Goal: Task Accomplishment & Management: Manage account settings

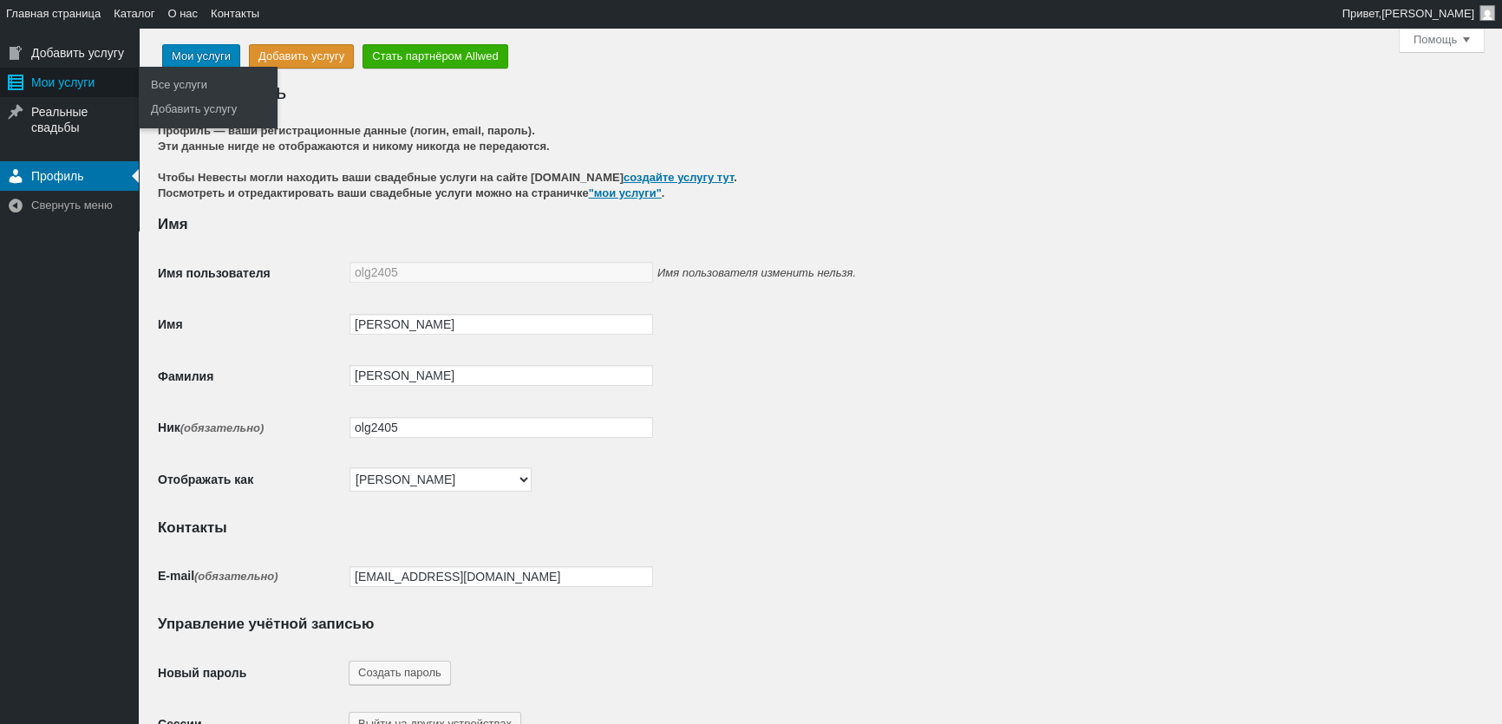
click at [67, 79] on div "Мои услуги" at bounding box center [69, 82] width 139 height 29
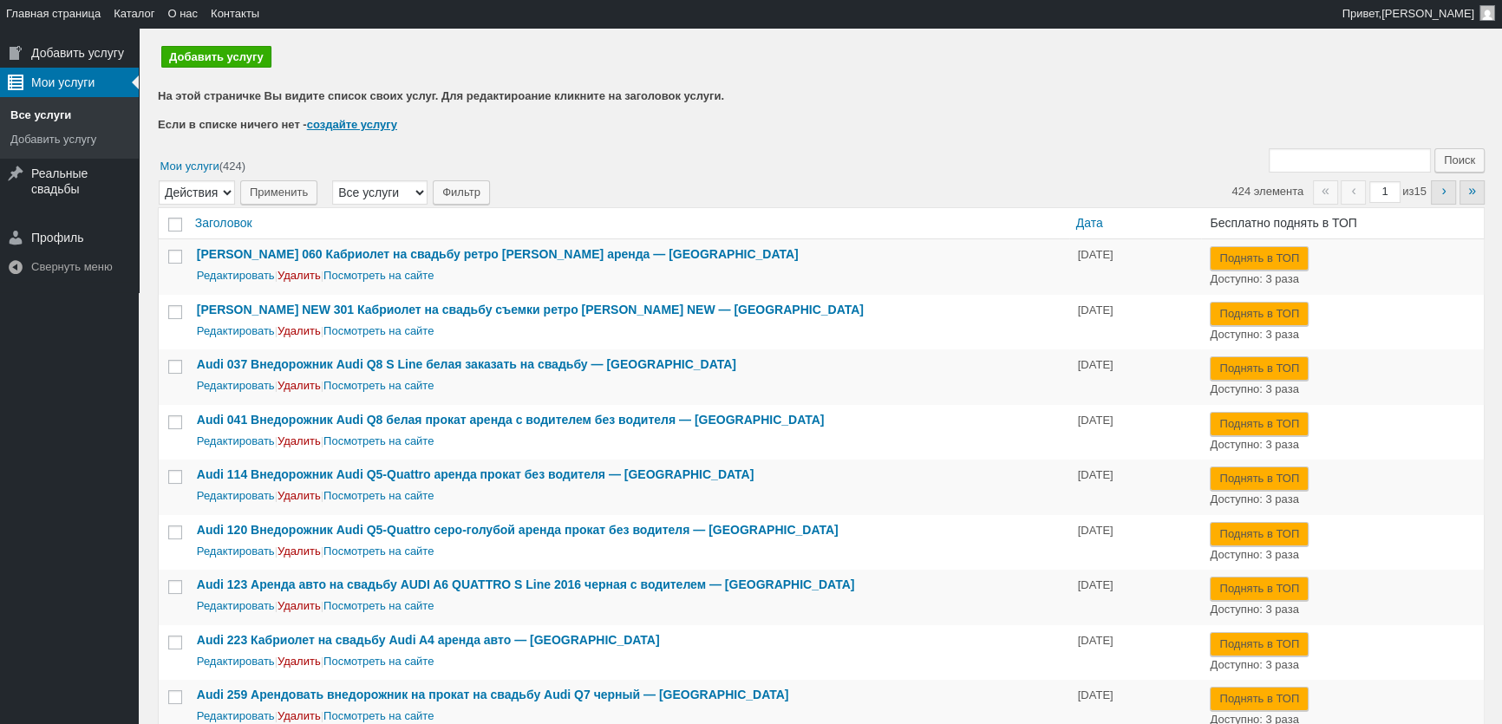
click at [1300, 168] on input "Поиск:" at bounding box center [1349, 160] width 162 height 24
type input "427"
click at [1434, 148] on input "Поиск" at bounding box center [1459, 160] width 50 height 24
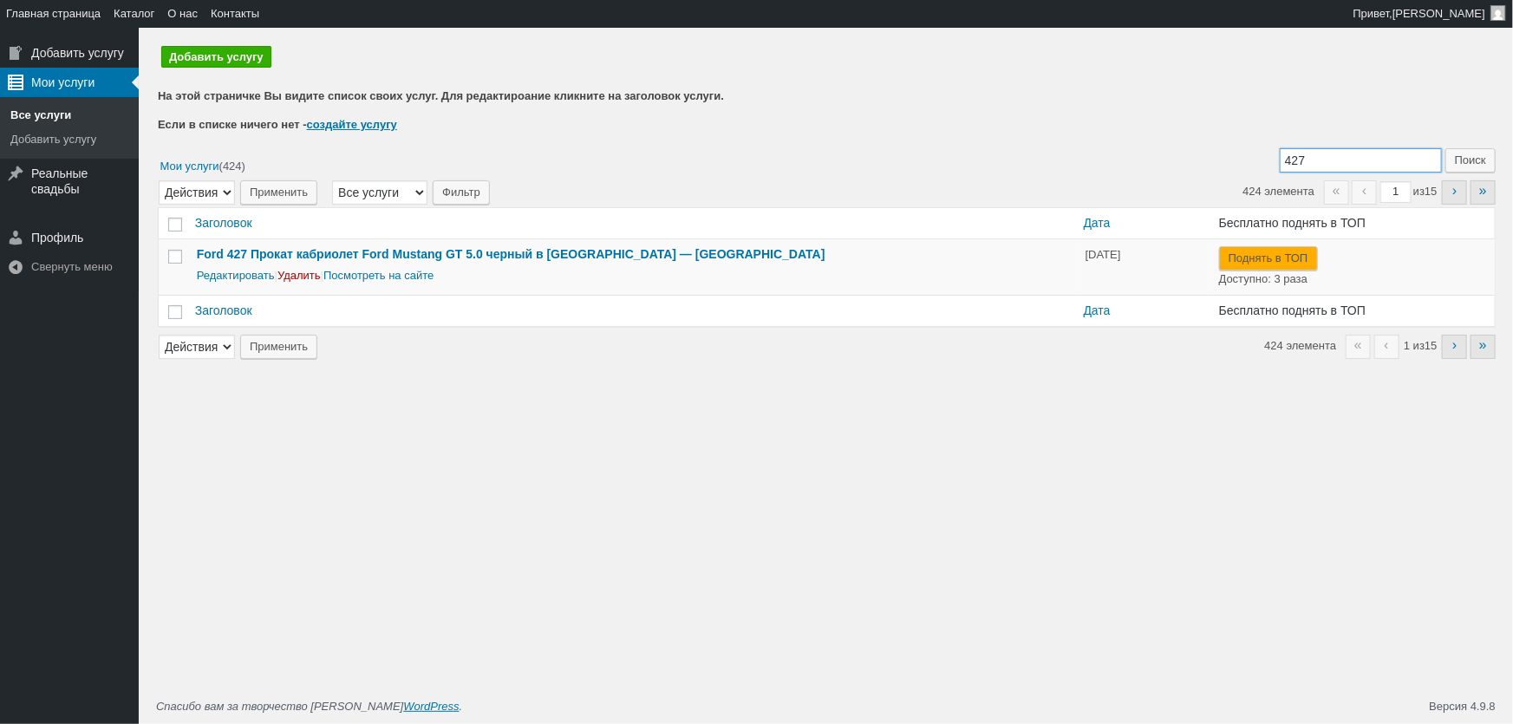
drag, startPoint x: 1344, startPoint y: 160, endPoint x: 1221, endPoint y: 143, distance: 124.2
click at [1248, 150] on form "Поиск: 427 Поиск Выберите массовое действие Действия Удалить Применить Фильтр п…" at bounding box center [827, 253] width 1338 height 211
type input "428"
click at [1445, 148] on input "Поиск" at bounding box center [1470, 160] width 50 height 24
click at [241, 281] on link "Редактировать" at bounding box center [236, 275] width 78 height 13
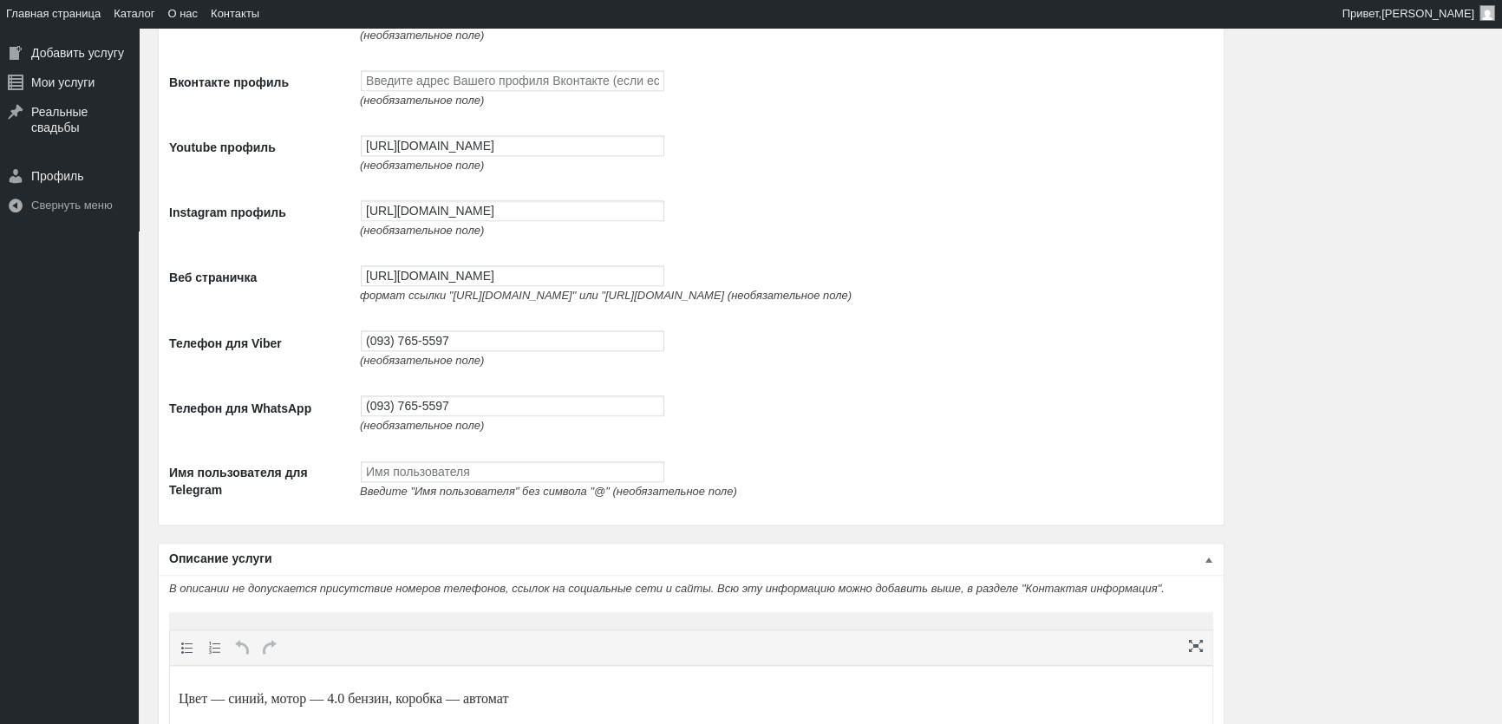
scroll to position [2522, 0]
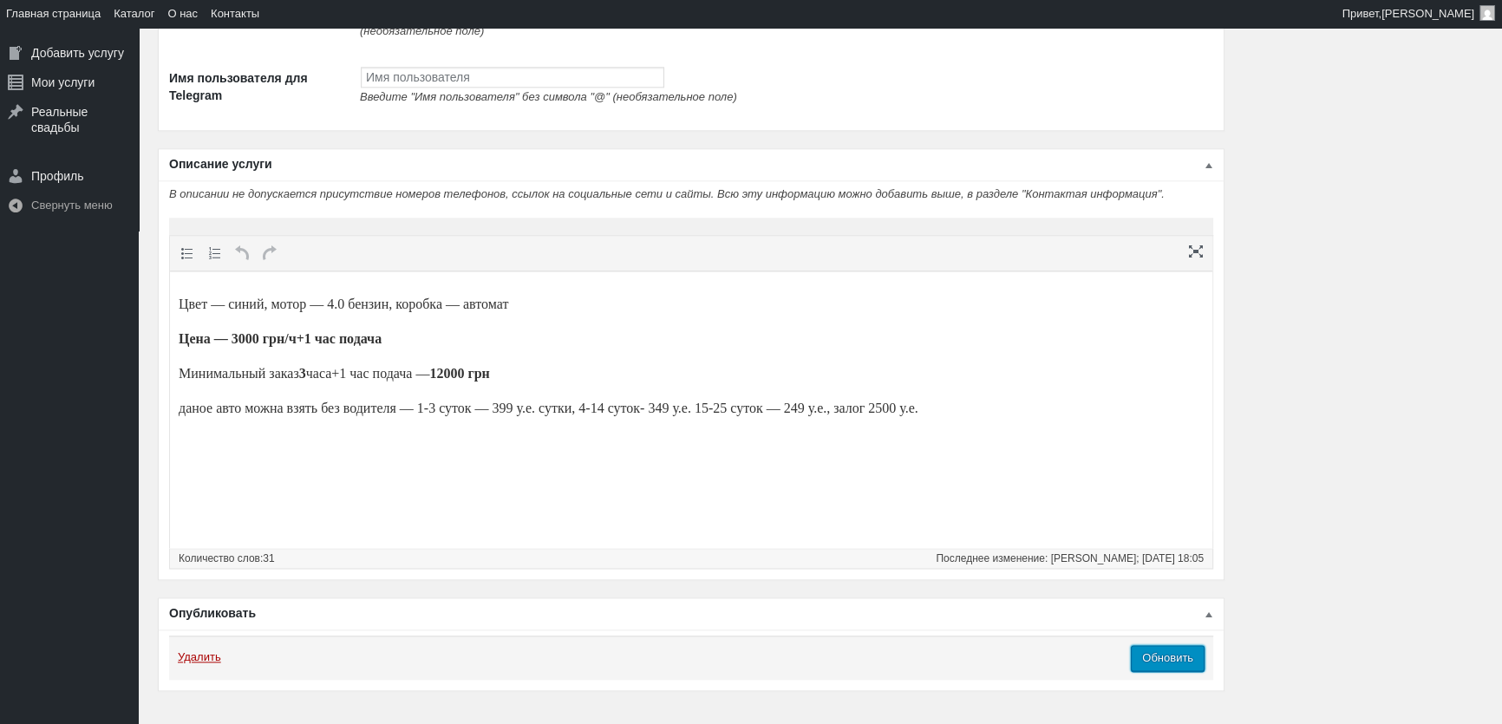
click at [1173, 671] on input "Обновить" at bounding box center [1167, 658] width 74 height 26
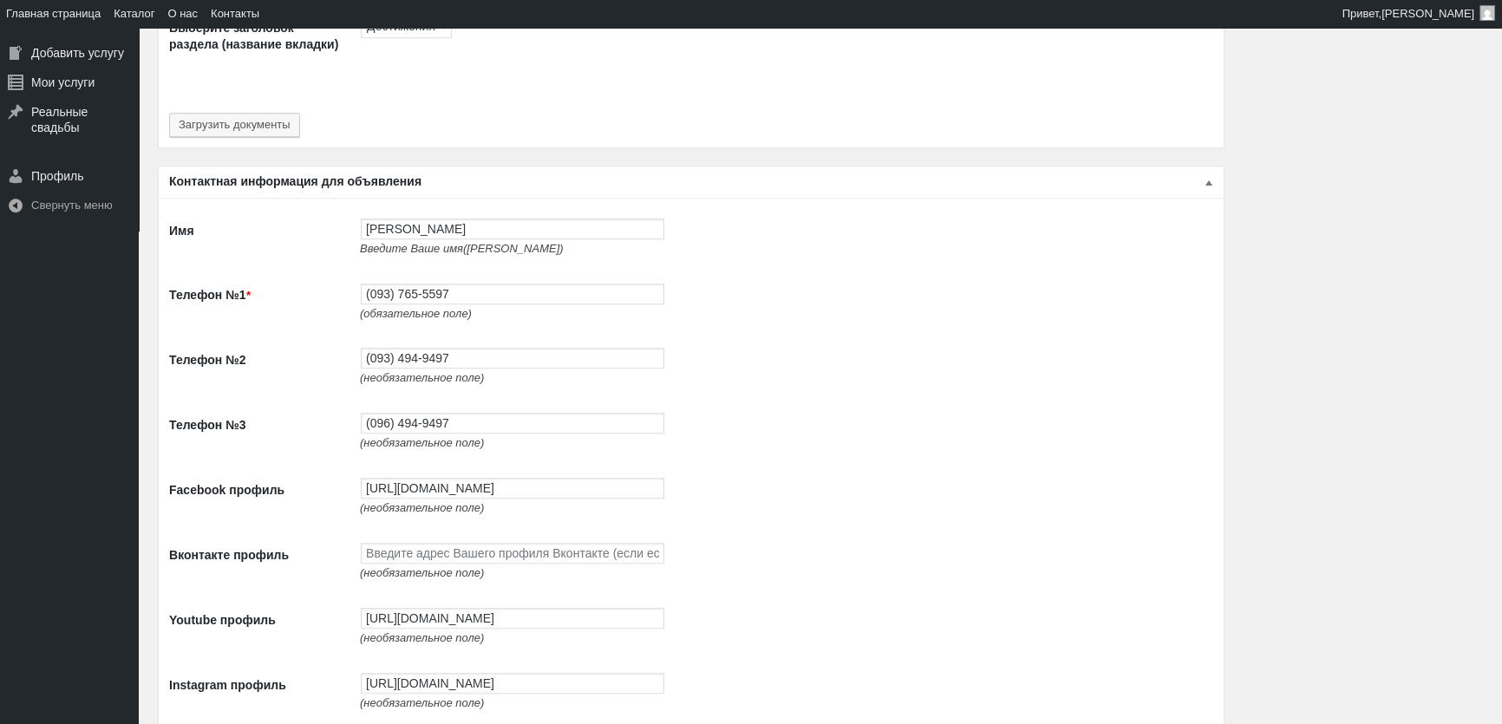
scroll to position [1182, 0]
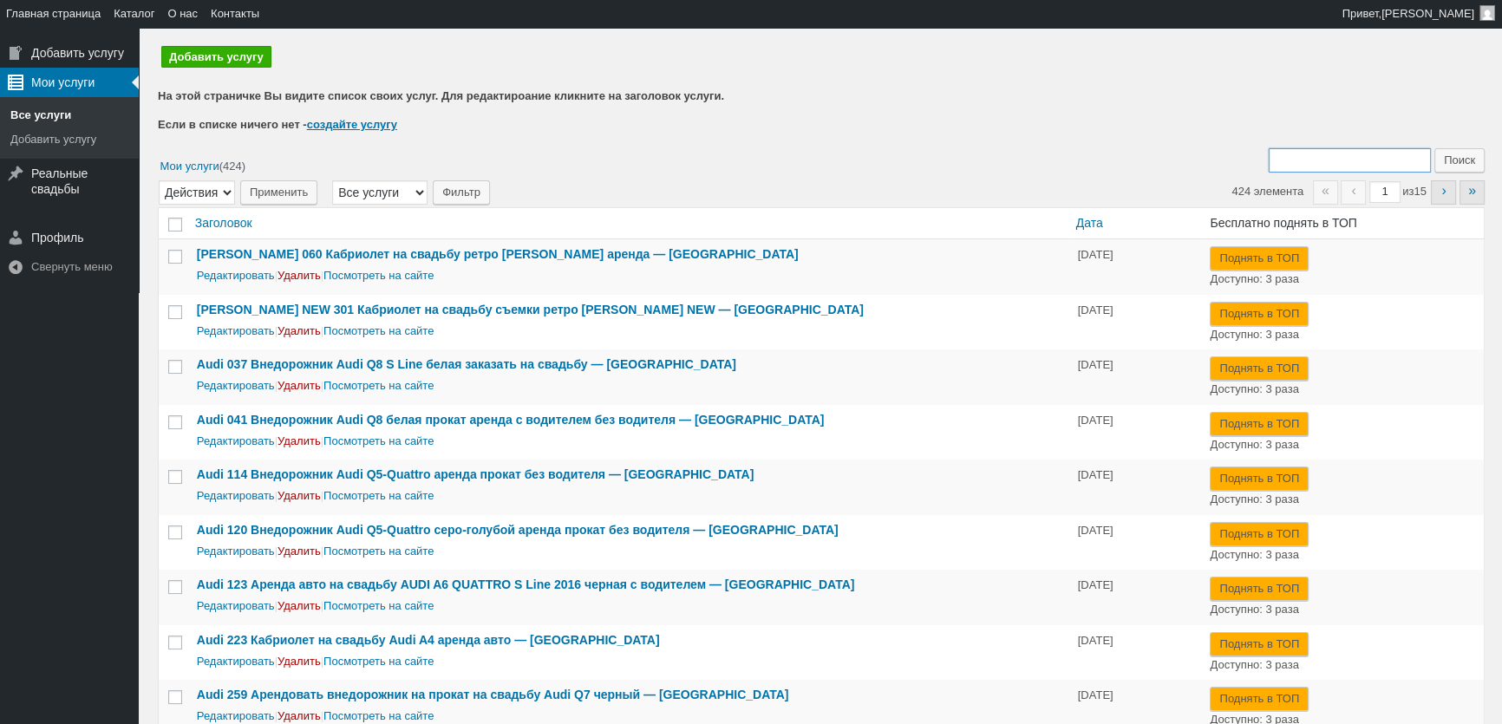
click at [1391, 163] on input "Поиск:" at bounding box center [1349, 160] width 162 height 24
type input "428"
click at [1434, 148] on input "Поиск" at bounding box center [1459, 160] width 50 height 24
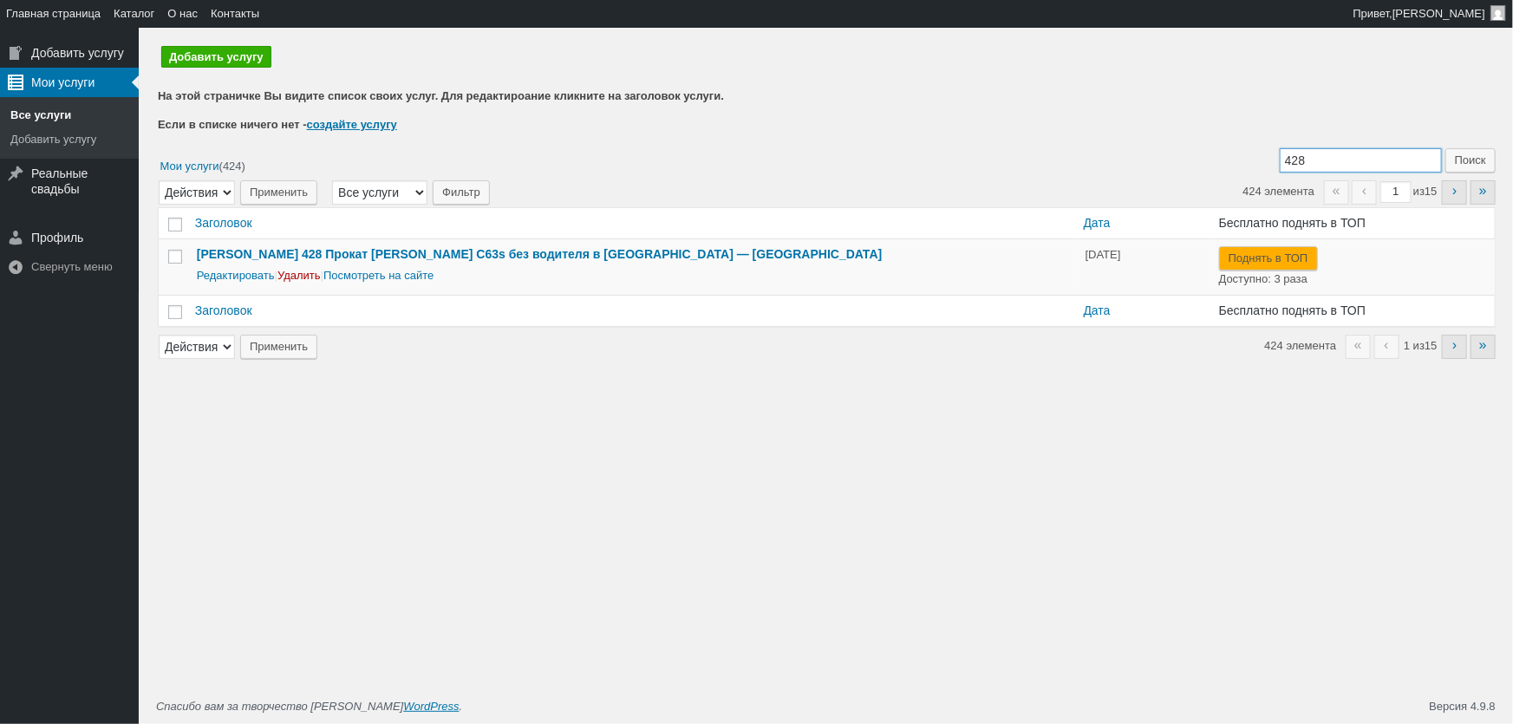
drag, startPoint x: 1329, startPoint y: 164, endPoint x: 1156, endPoint y: 142, distance: 173.9
click at [1184, 142] on div "Добавить услугу На этой страничке Вы видите список своих услуг. Для редактироан…" at bounding box center [827, 206] width 1338 height 341
type input "427"
click at [1445, 148] on input "Поиск" at bounding box center [1470, 160] width 50 height 24
click at [257, 281] on link "Редактировать" at bounding box center [236, 275] width 78 height 13
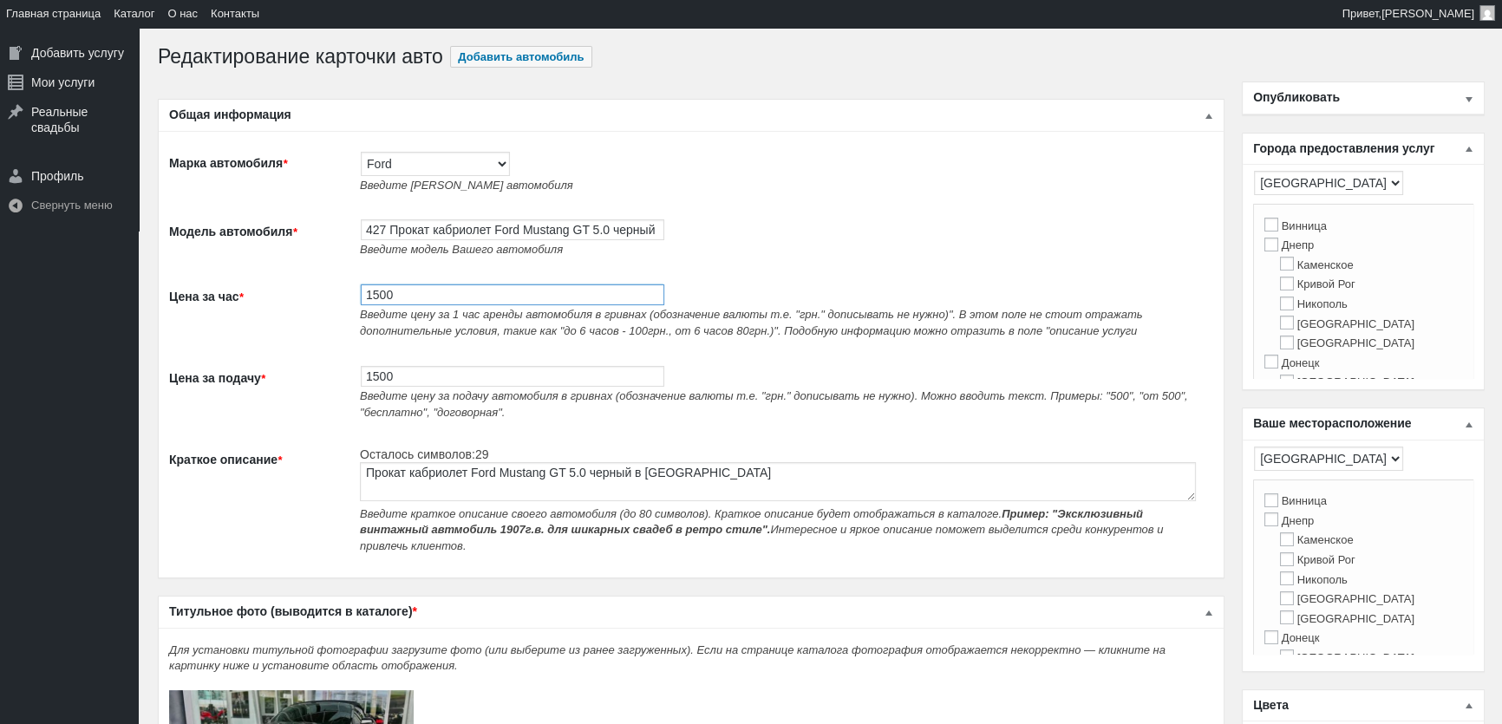
click at [375, 300] on input "1500" at bounding box center [512, 294] width 303 height 21
click at [375, 299] on input "1500" at bounding box center [512, 294] width 303 height 21
type input "2000"
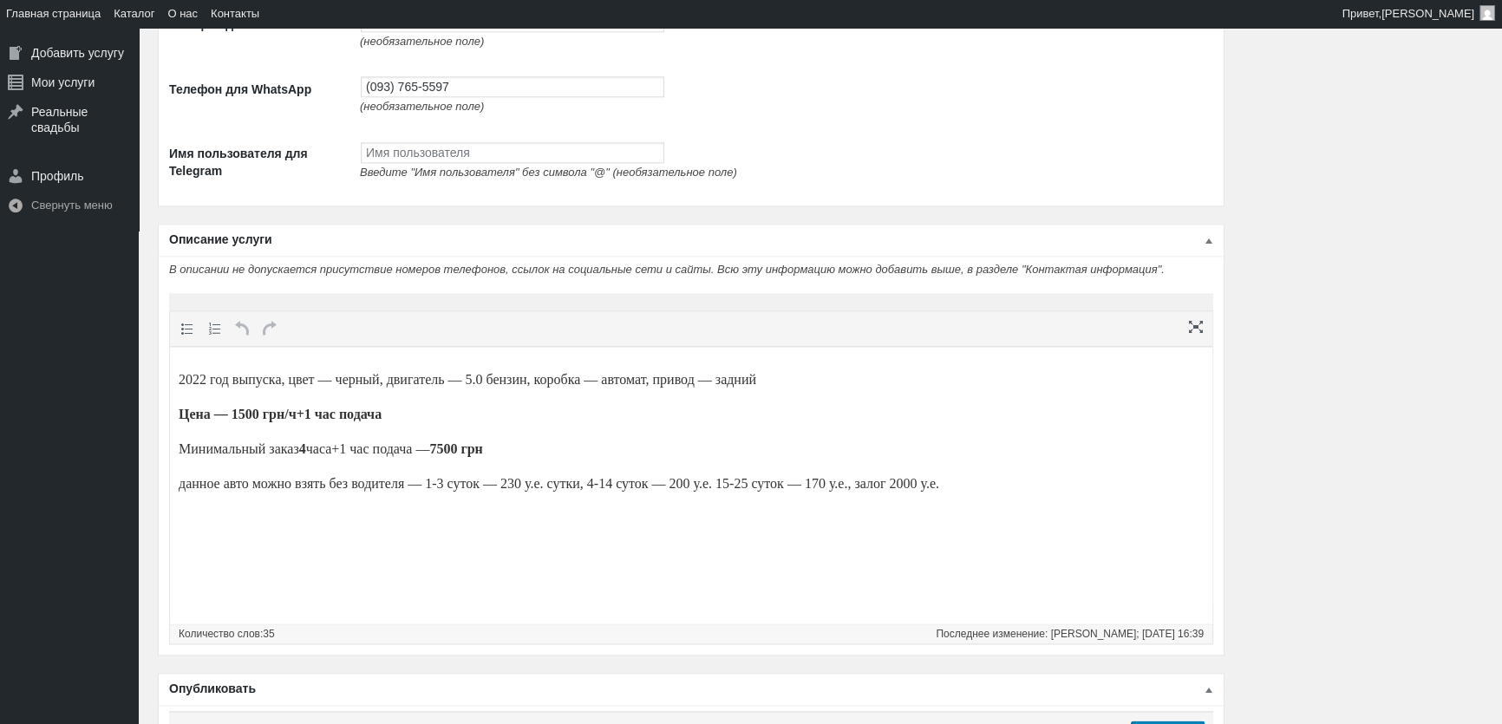
scroll to position [2781, 0]
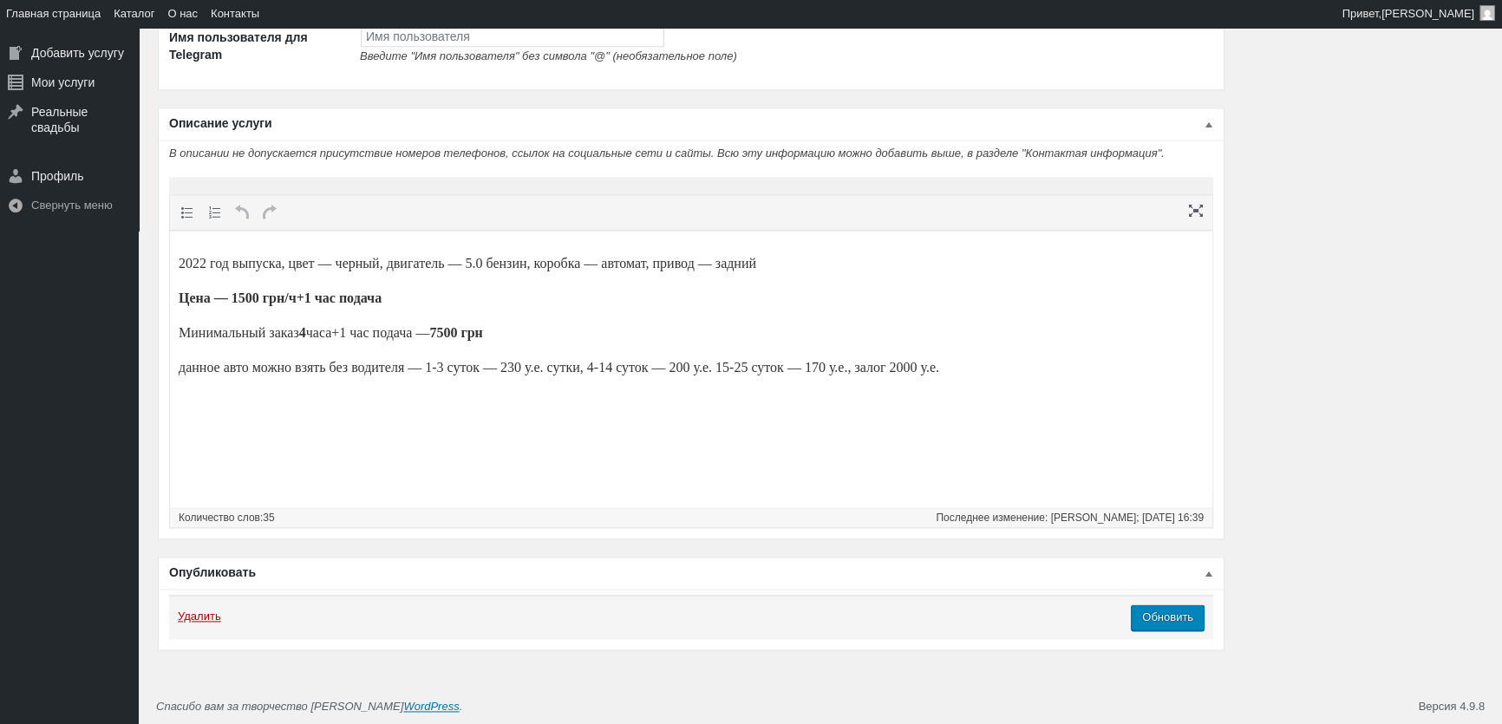
type input "2000"
click at [357, 353] on body "2022 год выпуска, цвет — черный, двигатель — 5.0 бензин, коробка — автомат, при…" at bounding box center [691, 315] width 1025 height 154
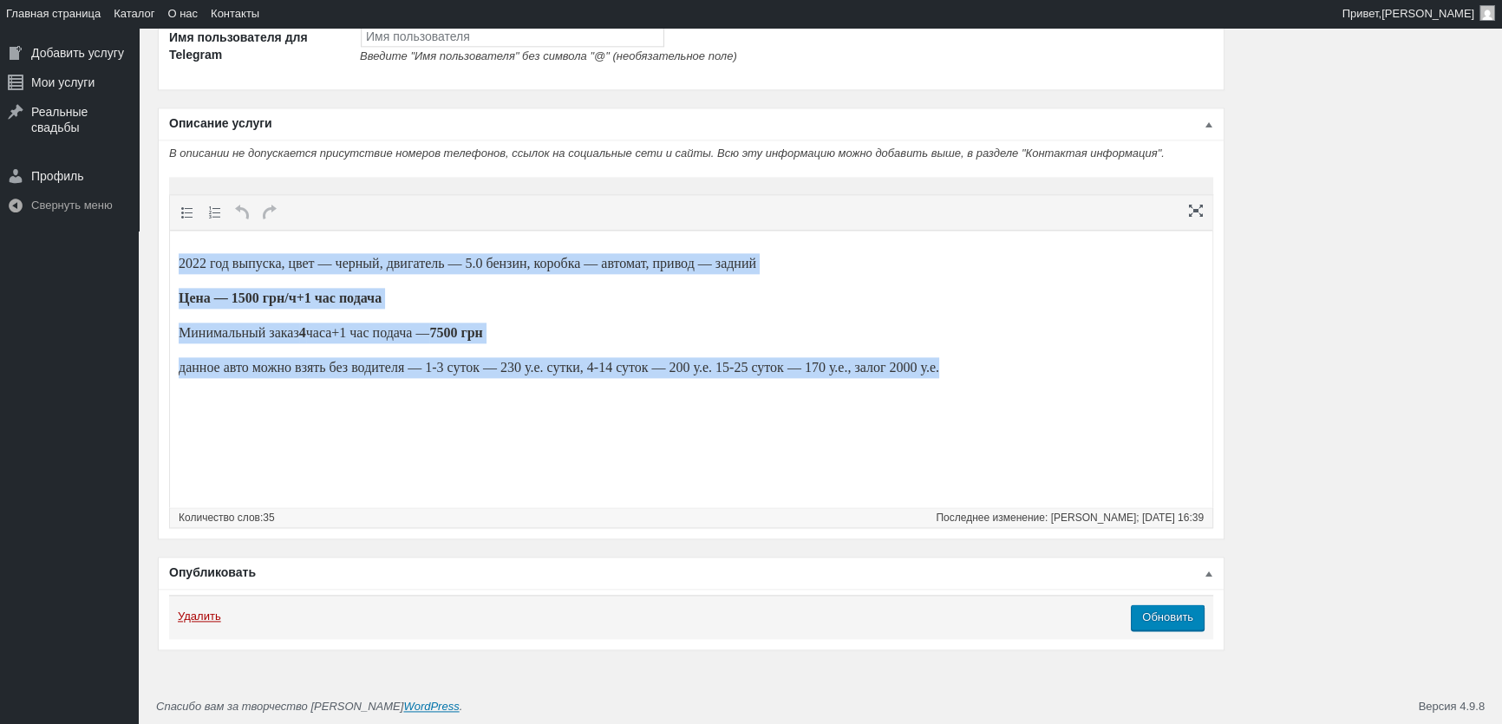
drag, startPoint x: 1013, startPoint y: 374, endPoint x: 0, endPoint y: 219, distance: 1025.1
click at [170, 231] on html "2022 год выпуска, цвет — черный, двигатель — 5.0 бензин, коробка — автомат, при…" at bounding box center [691, 316] width 1042 height 170
paste body
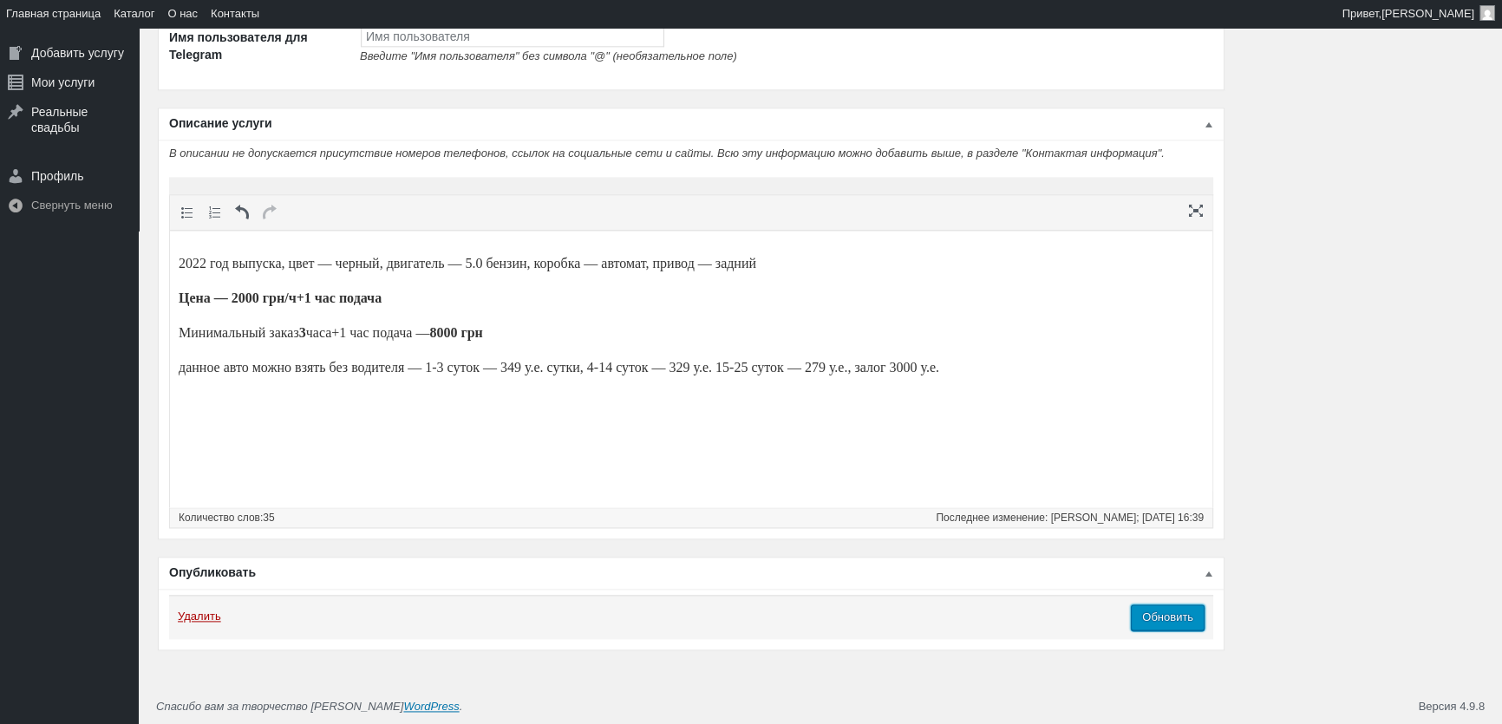
click at [1166, 616] on input "Обновить" at bounding box center [1167, 617] width 74 height 26
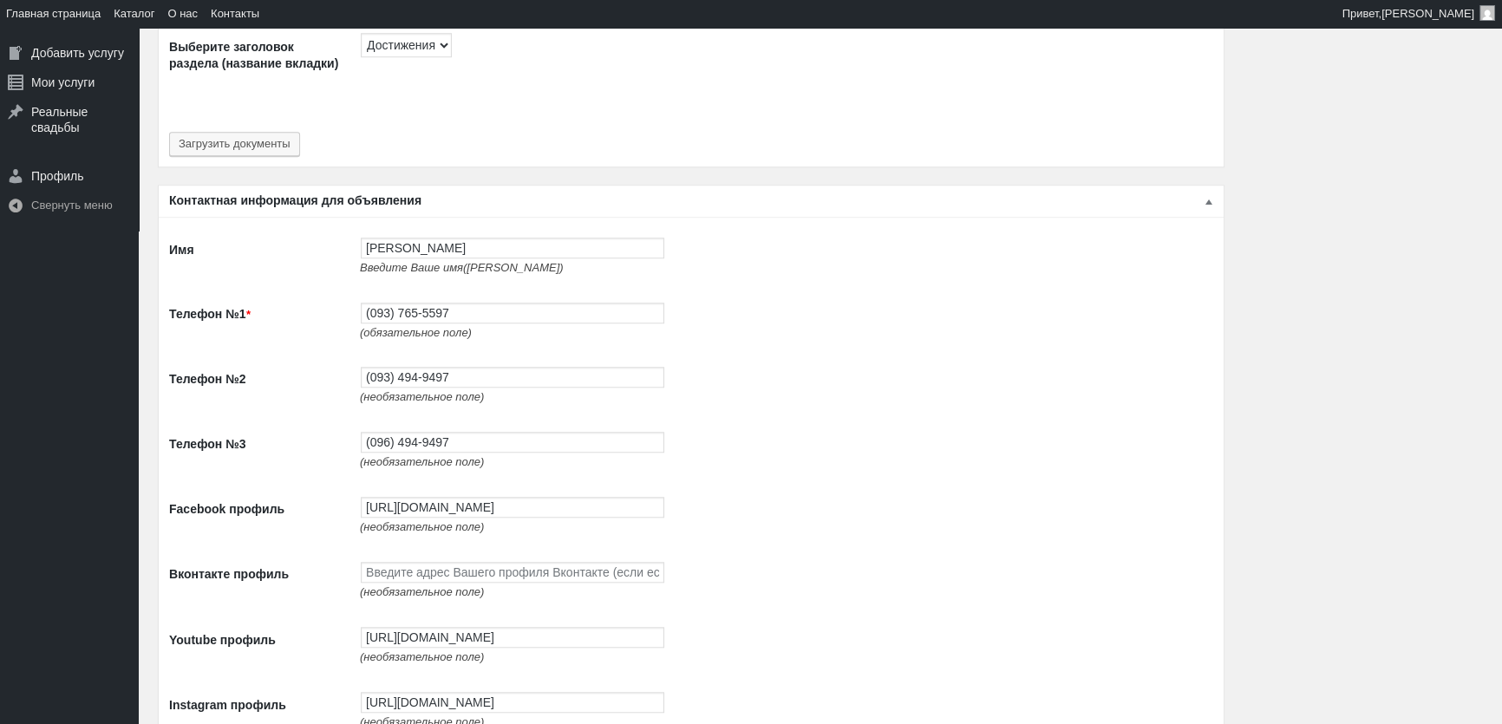
scroll to position [1362, 0]
